Goal: Task Accomplishment & Management: Complete application form

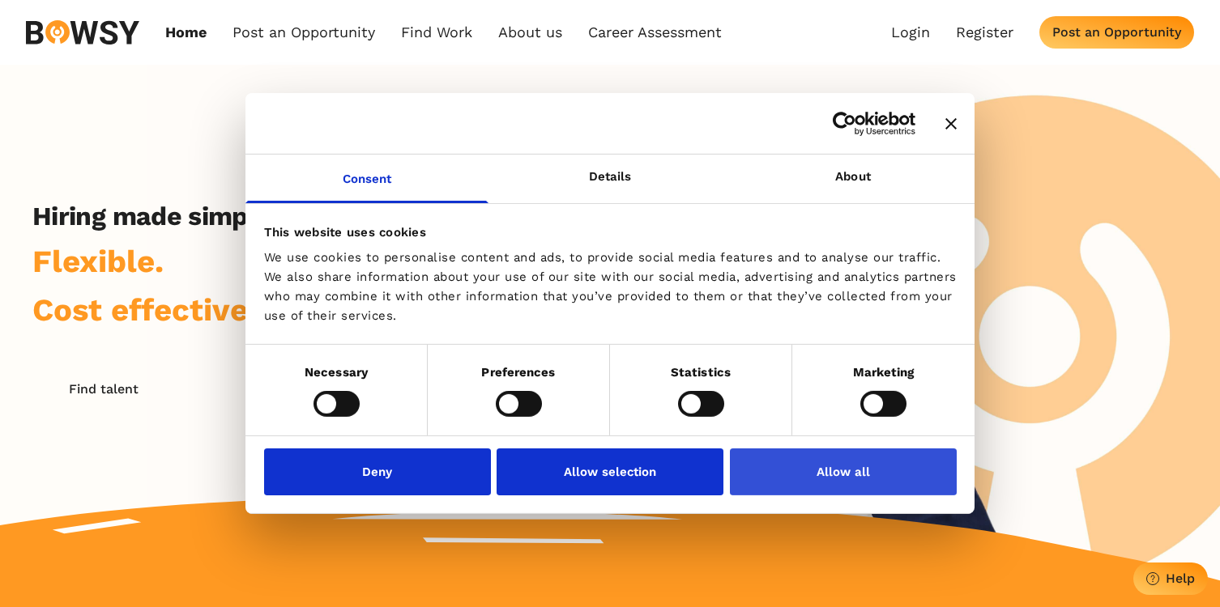
click at [850, 475] on button "Allow all" at bounding box center [843, 472] width 227 height 47
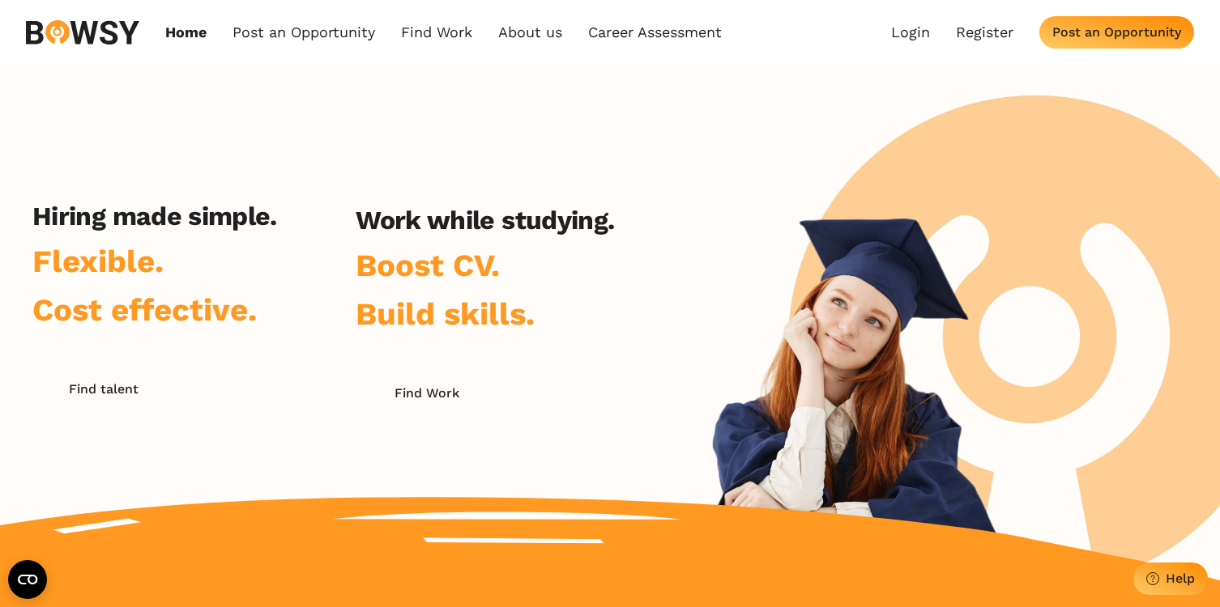
click at [986, 53] on div "Home Post an Opportunity Bowsy Projects Post Work Find Work How it Works Regist…" at bounding box center [610, 32] width 1220 height 65
click at [987, 33] on link "Register" at bounding box center [984, 32] width 57 height 18
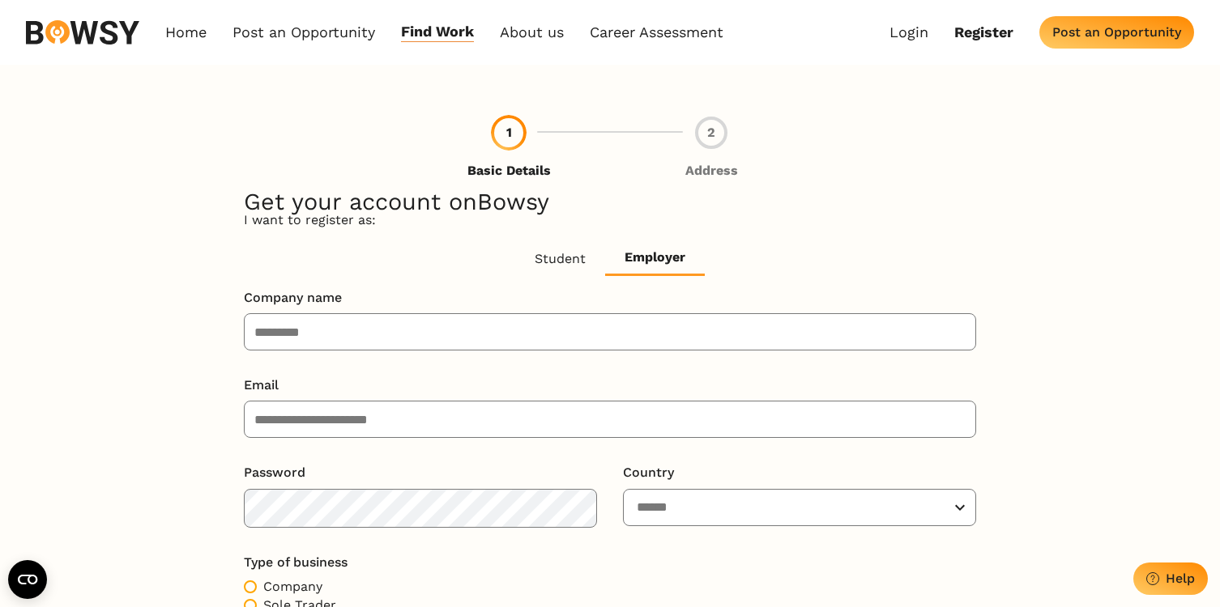
click at [682, 251] on button "Employer" at bounding box center [655, 258] width 100 height 33
click at [546, 260] on button "Student" at bounding box center [560, 258] width 90 height 33
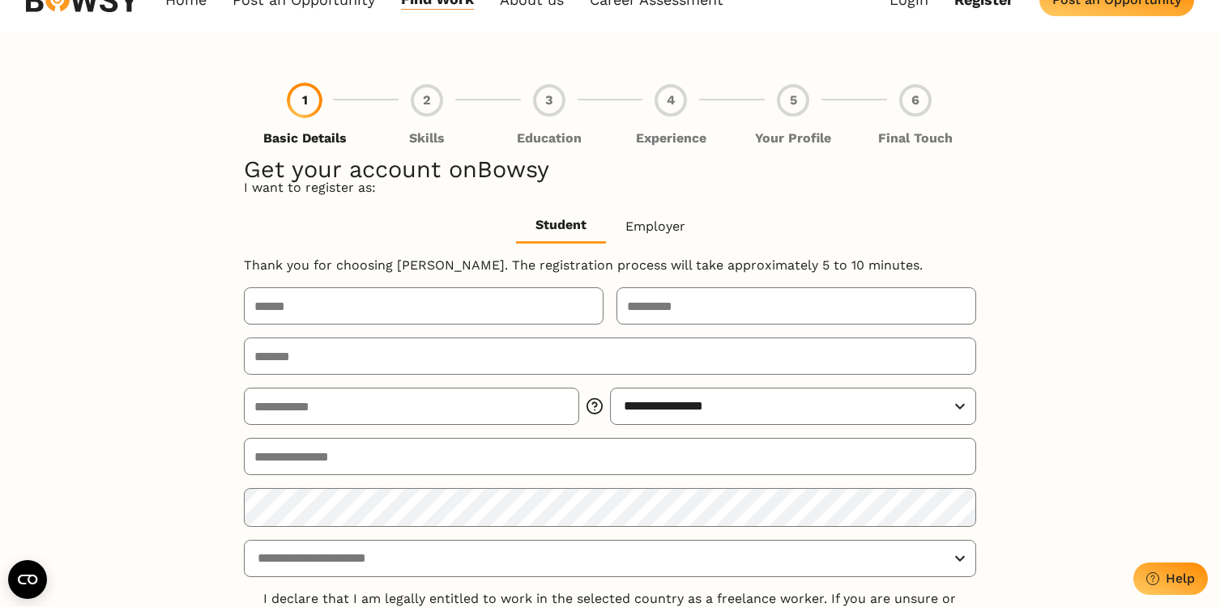
scroll to position [35, 0]
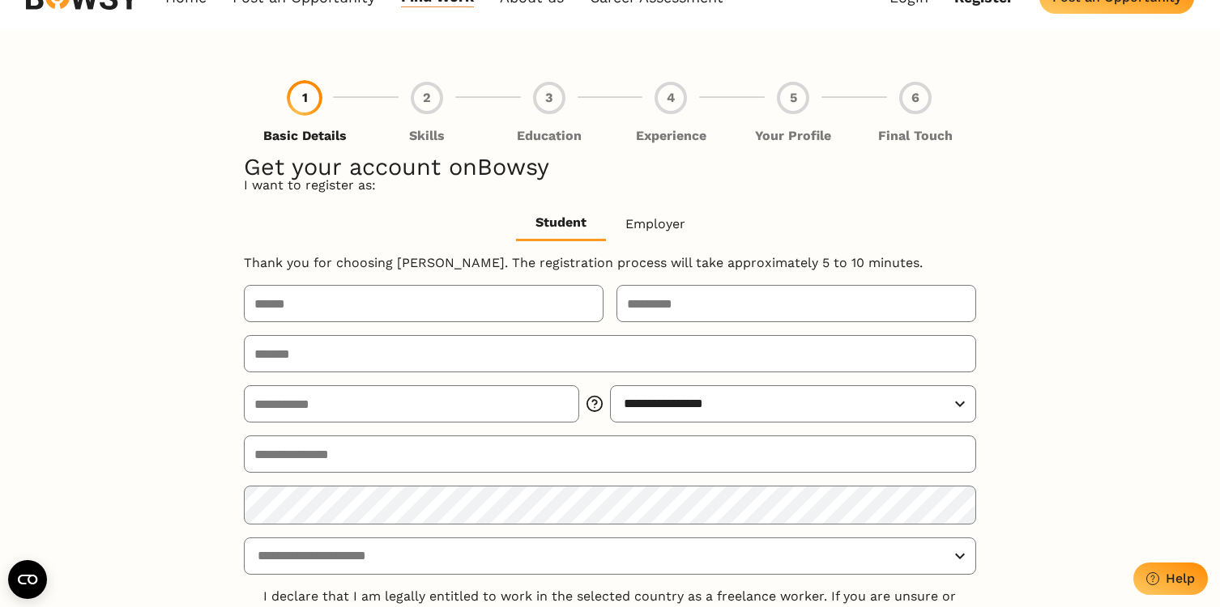
click at [657, 224] on button "Employer" at bounding box center [655, 223] width 99 height 33
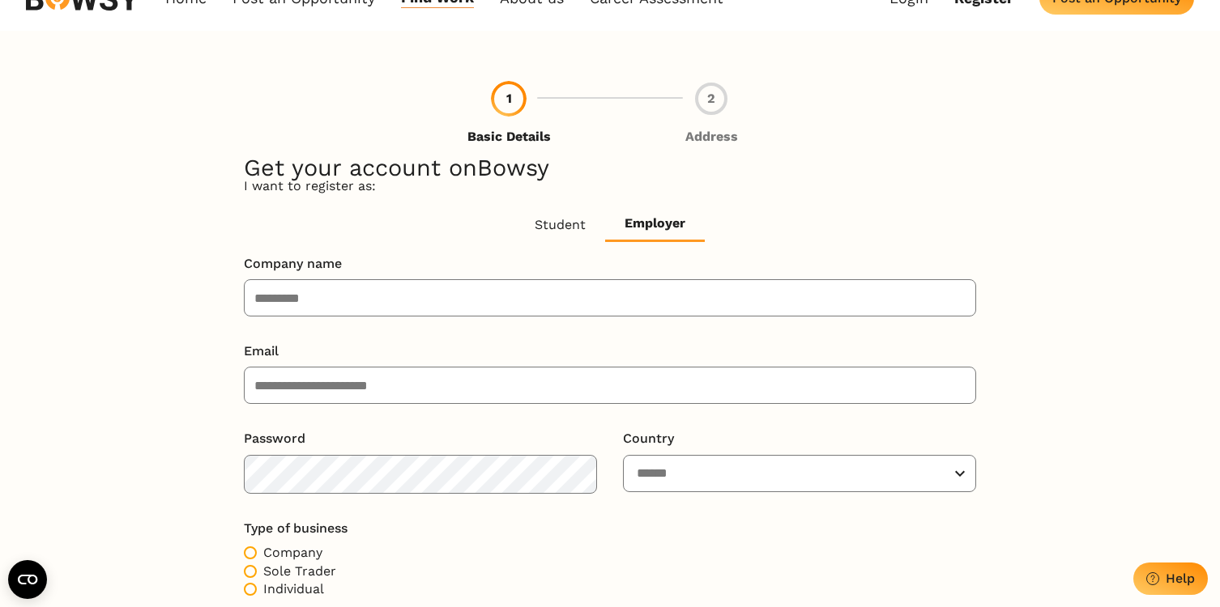
scroll to position [22, 0]
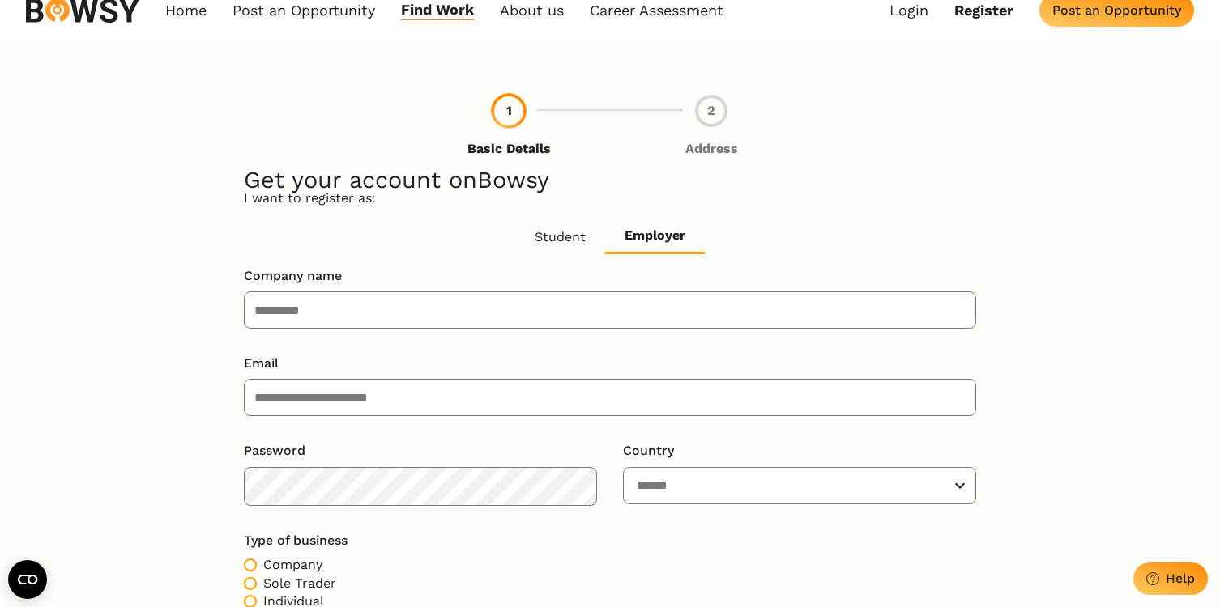
click at [560, 245] on button "Student" at bounding box center [560, 236] width 90 height 33
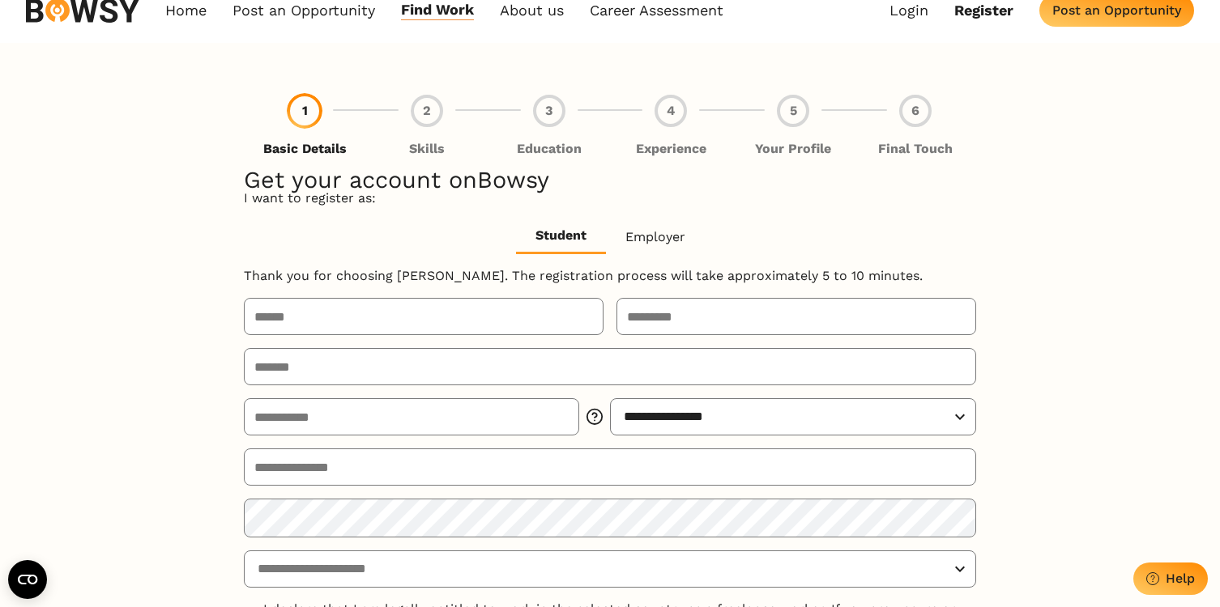
click at [545, 328] on input "text" at bounding box center [424, 316] width 360 height 37
click at [676, 323] on input "text" at bounding box center [796, 316] width 360 height 37
